Goal: Use online tool/utility: Utilize a website feature to perform a specific function

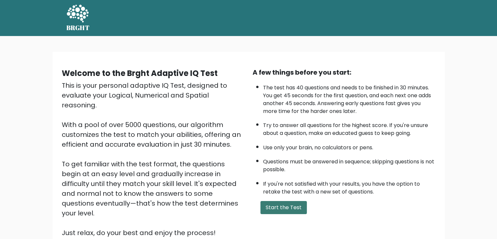
click at [297, 210] on button "Start the Test" at bounding box center [284, 207] width 46 height 13
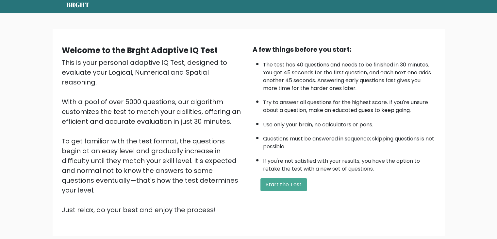
scroll to position [33, 0]
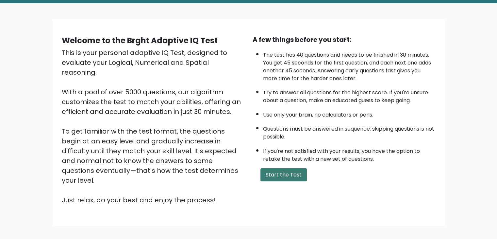
click at [282, 175] on button "Start the Test" at bounding box center [284, 174] width 46 height 13
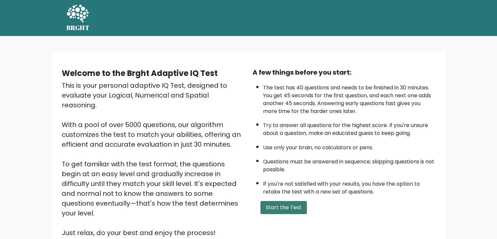
click at [286, 211] on button "Start the Test" at bounding box center [284, 207] width 46 height 13
